Goal: Task Accomplishment & Management: Manage account settings

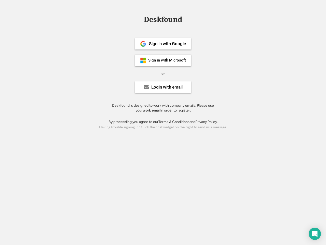
click at [163, 73] on div "or" at bounding box center [163, 73] width 3 height 5
click at [163, 20] on div "Deskfound" at bounding box center [162, 20] width 43 height 8
click at [139, 19] on div "Deskfound" at bounding box center [163, 21] width 326 height 10
click at [163, 20] on div "Deskfound" at bounding box center [162, 20] width 43 height 8
click at [163, 73] on div "or" at bounding box center [163, 73] width 3 height 5
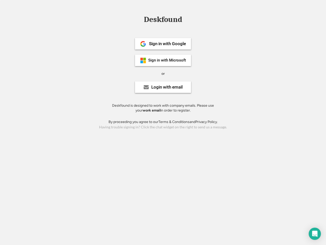
click at [163, 44] on div "Sign in with Google" at bounding box center [167, 44] width 37 height 4
click at [167, 44] on div "Sign in with Google" at bounding box center [167, 44] width 37 height 4
click at [143, 44] on img at bounding box center [143, 44] width 6 height 6
click at [163, 60] on div "Sign in with Microsoft" at bounding box center [167, 60] width 38 height 4
click at [167, 60] on div "Sign in with Microsoft" at bounding box center [167, 60] width 38 height 4
